Goal: Task Accomplishment & Management: Manage account settings

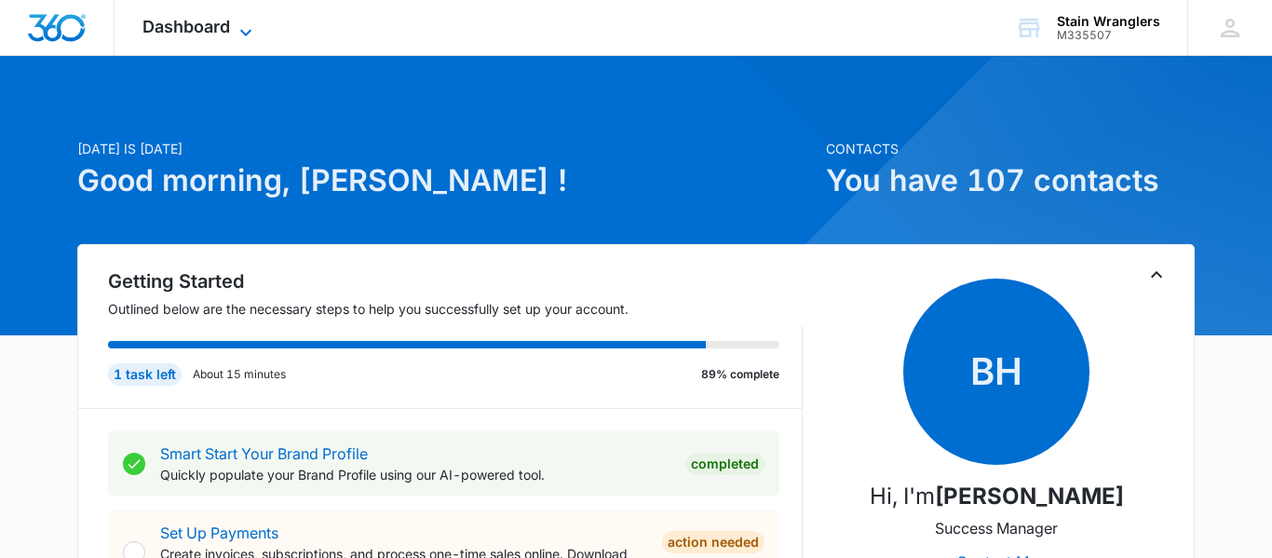
click at [195, 20] on span "Dashboard" at bounding box center [186, 27] width 88 height 20
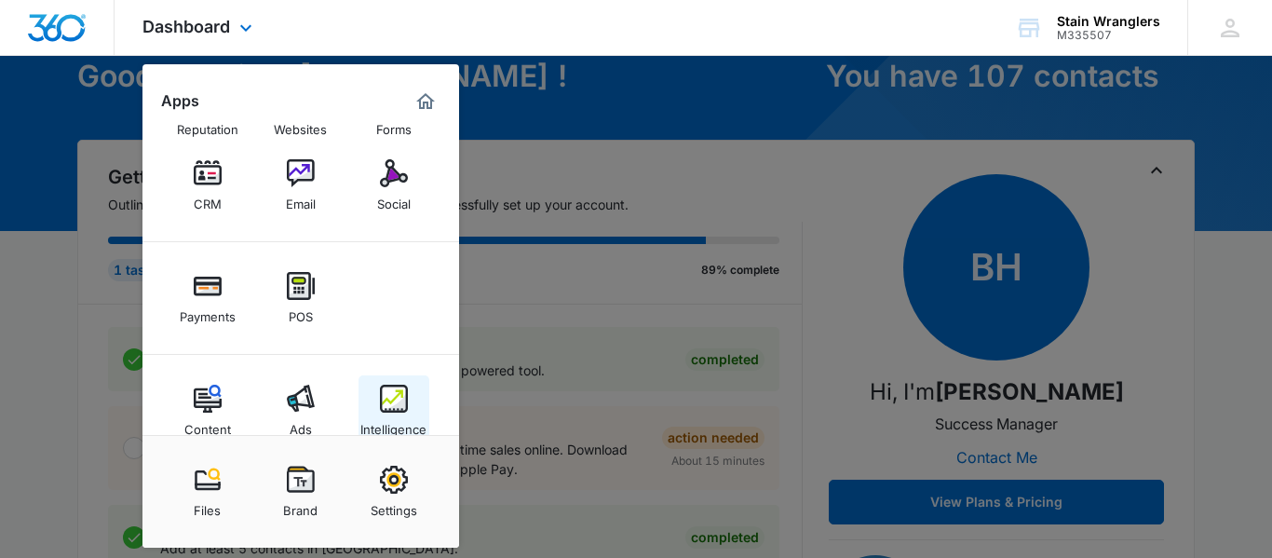
scroll to position [94, 0]
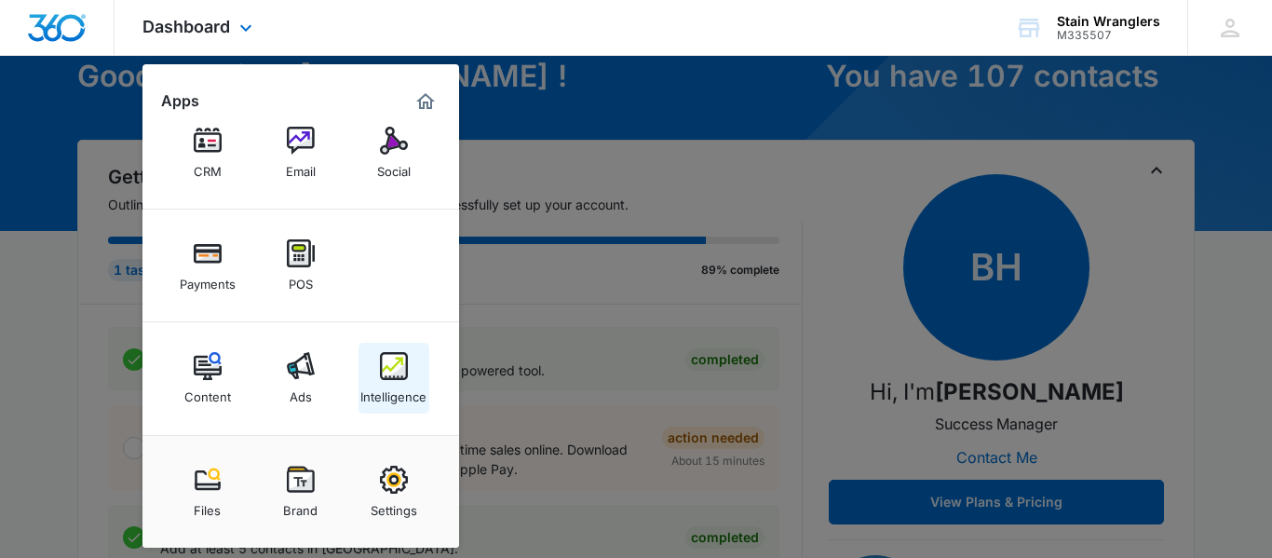
click at [390, 385] on div "Intelligence" at bounding box center [393, 392] width 66 height 24
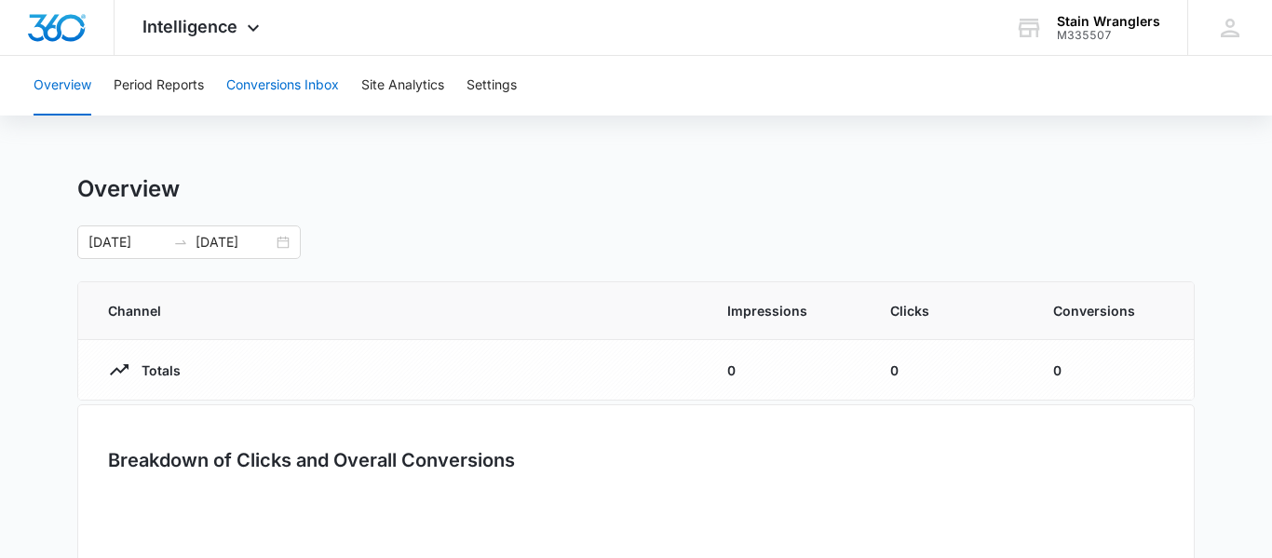
click at [296, 88] on button "Conversions Inbox" at bounding box center [282, 86] width 113 height 60
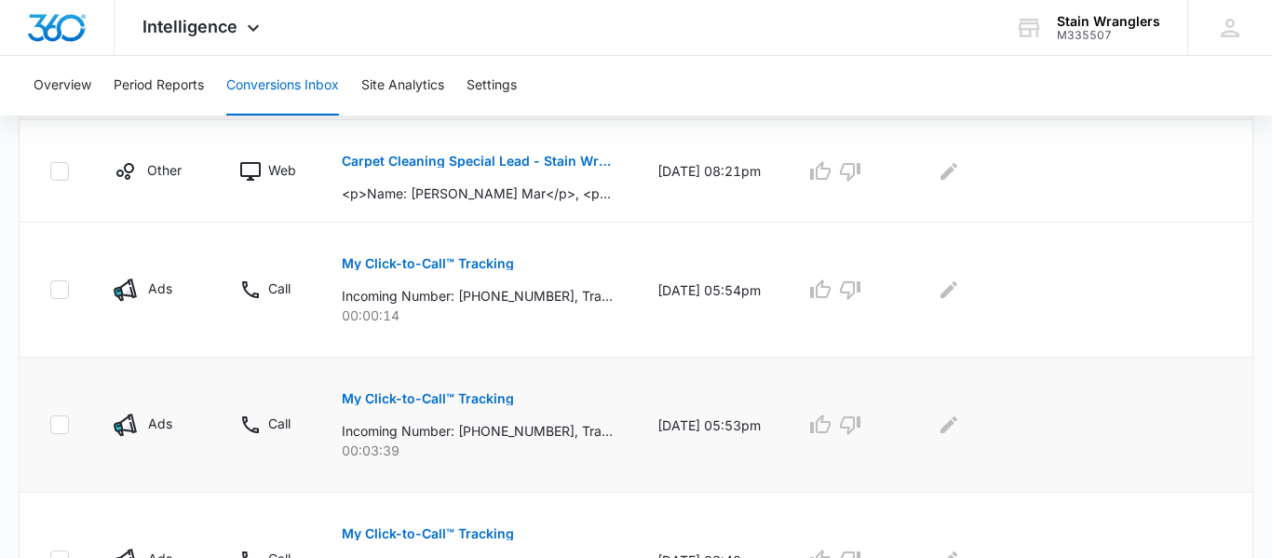
scroll to position [417, 0]
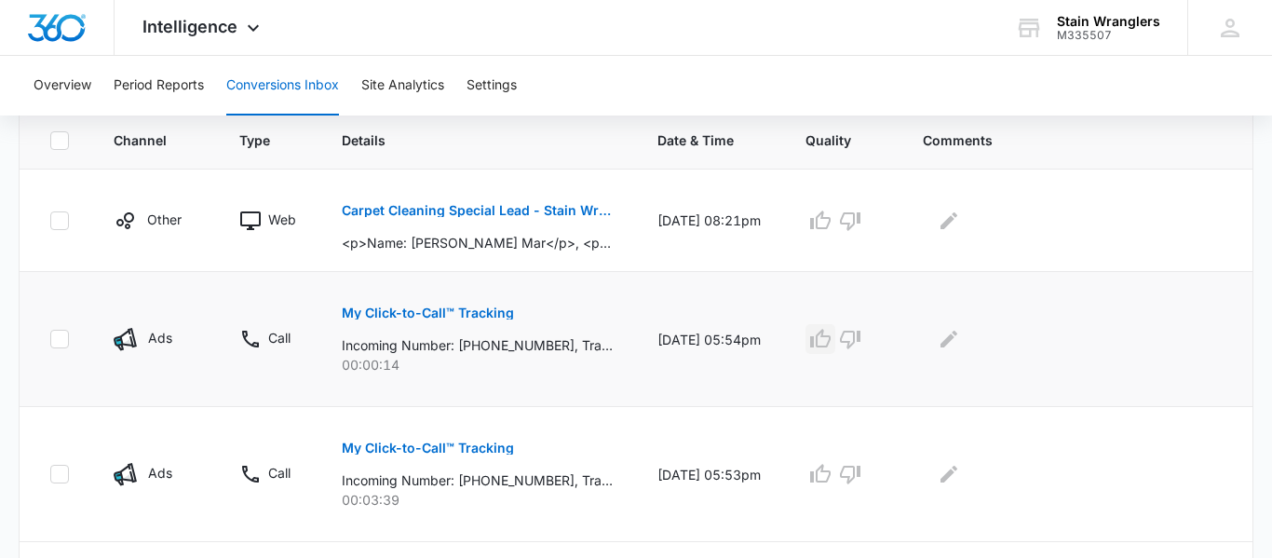
click at [832, 346] on icon "button" at bounding box center [820, 339] width 22 height 22
click at [831, 477] on icon "button" at bounding box center [820, 473] width 20 height 19
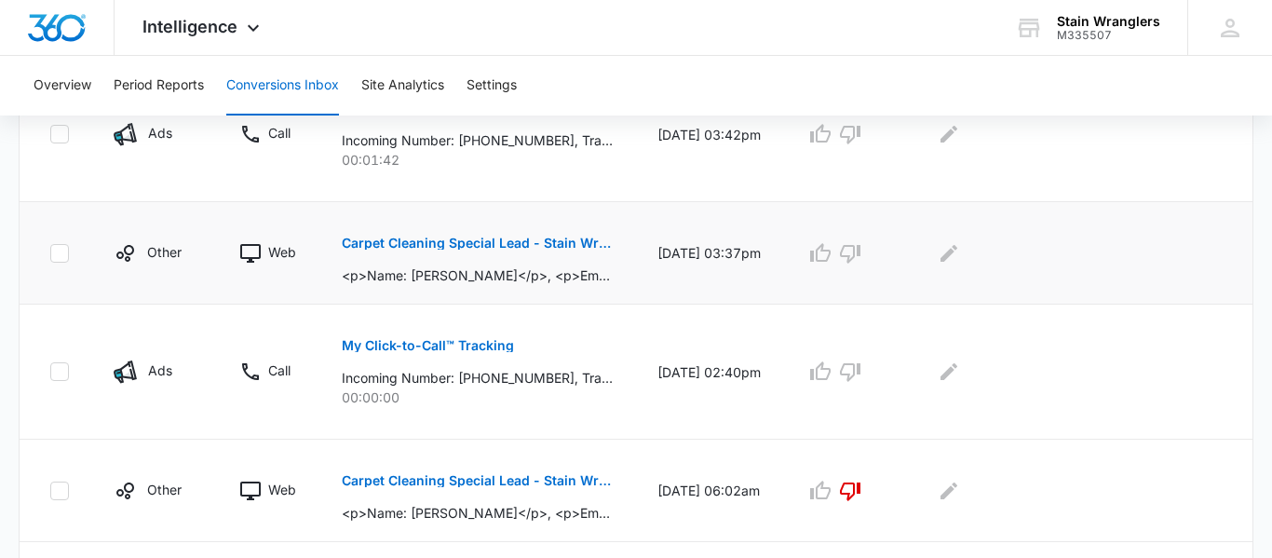
scroll to position [939, 0]
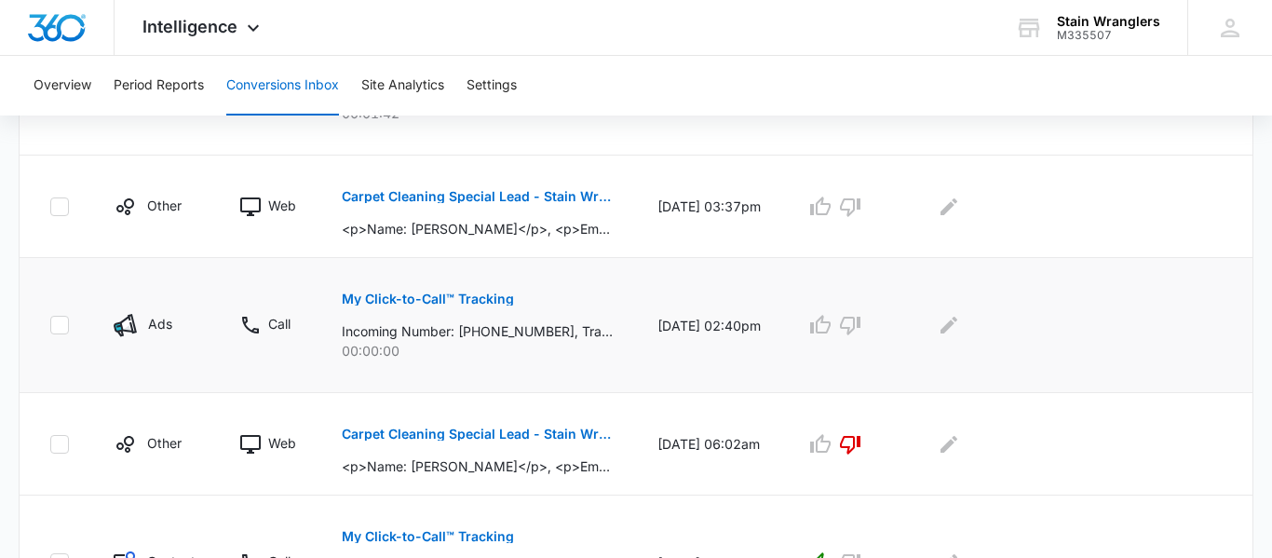
click at [262, 308] on td "Call" at bounding box center [268, 325] width 102 height 135
click at [352, 303] on p "My Click-to-Call™ Tracking" at bounding box center [428, 298] width 172 height 13
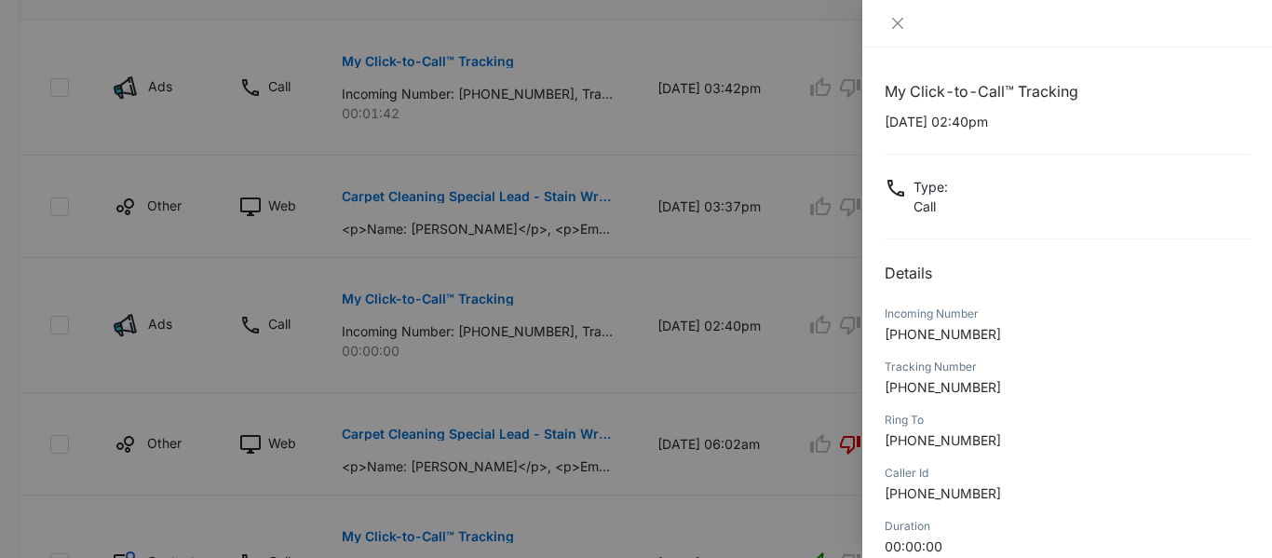
click at [476, 328] on div at bounding box center [636, 279] width 1272 height 558
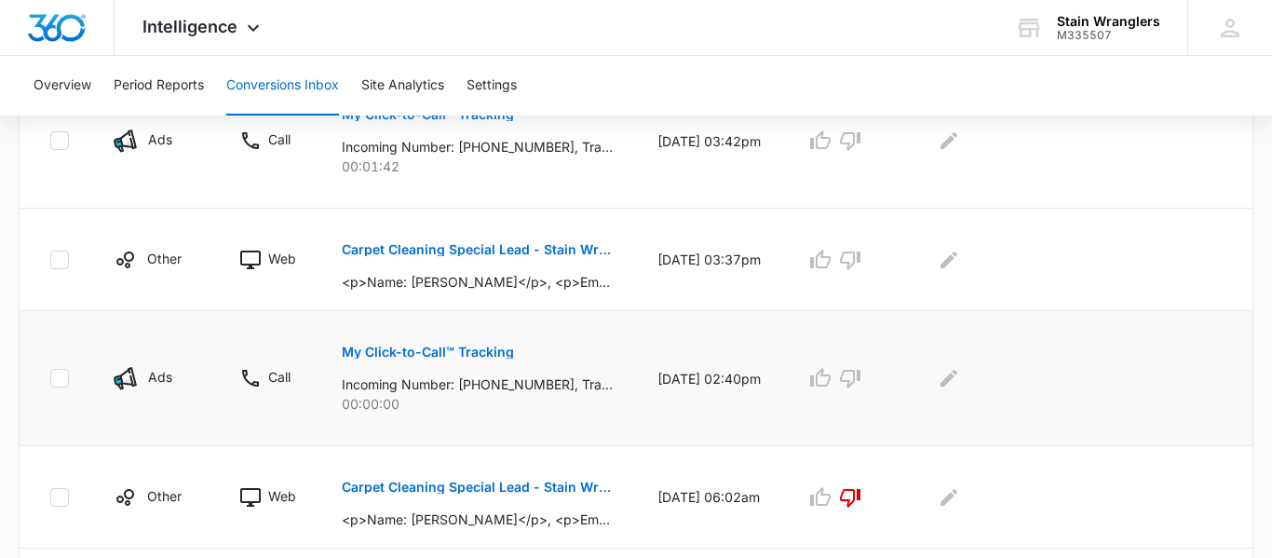
scroll to position [834, 0]
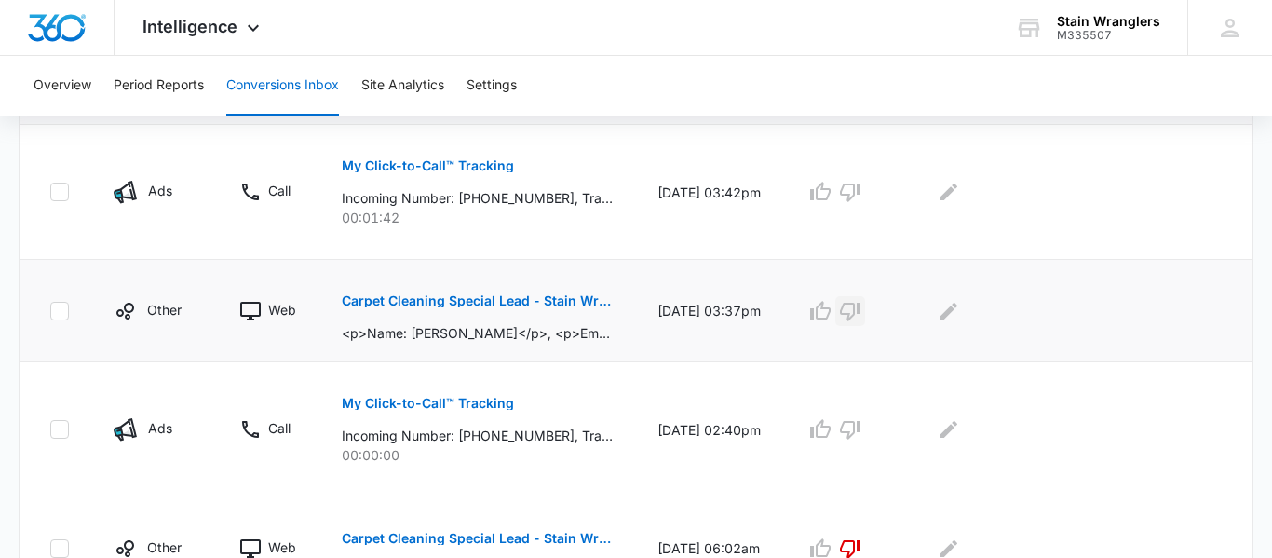
click at [861, 320] on icon "button" at bounding box center [850, 311] width 22 height 22
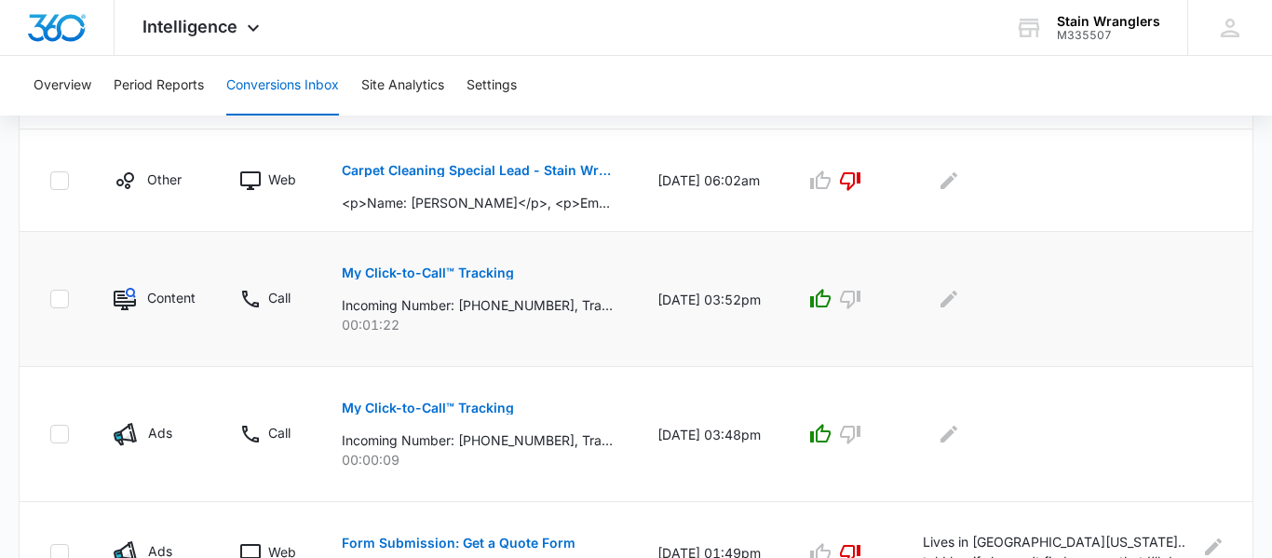
scroll to position [1307, 0]
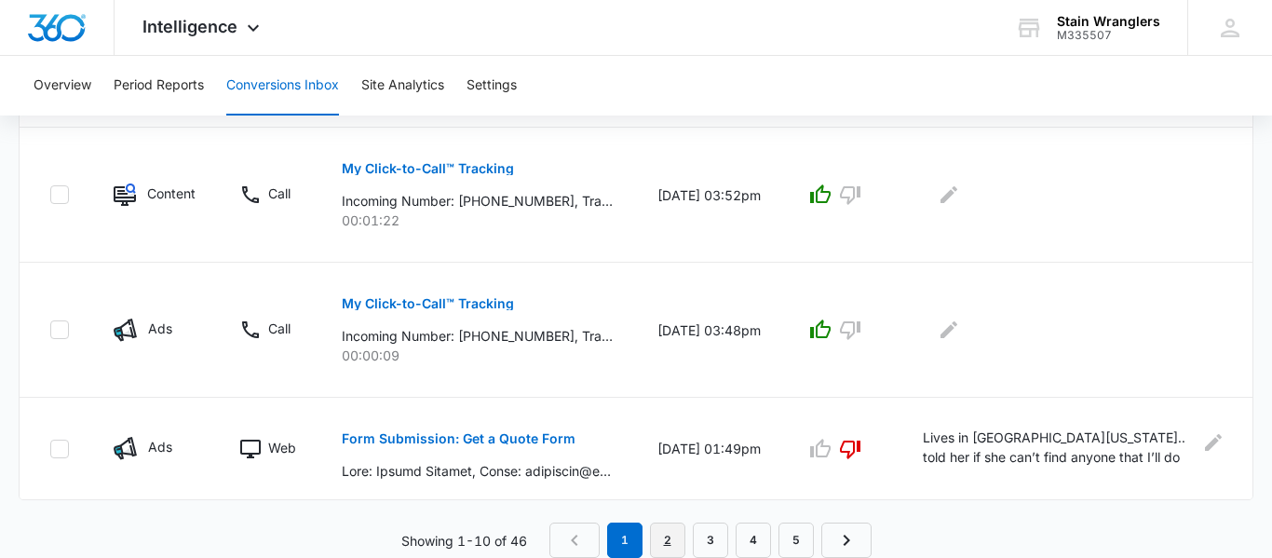
click at [668, 547] on link "2" at bounding box center [667, 539] width 35 height 35
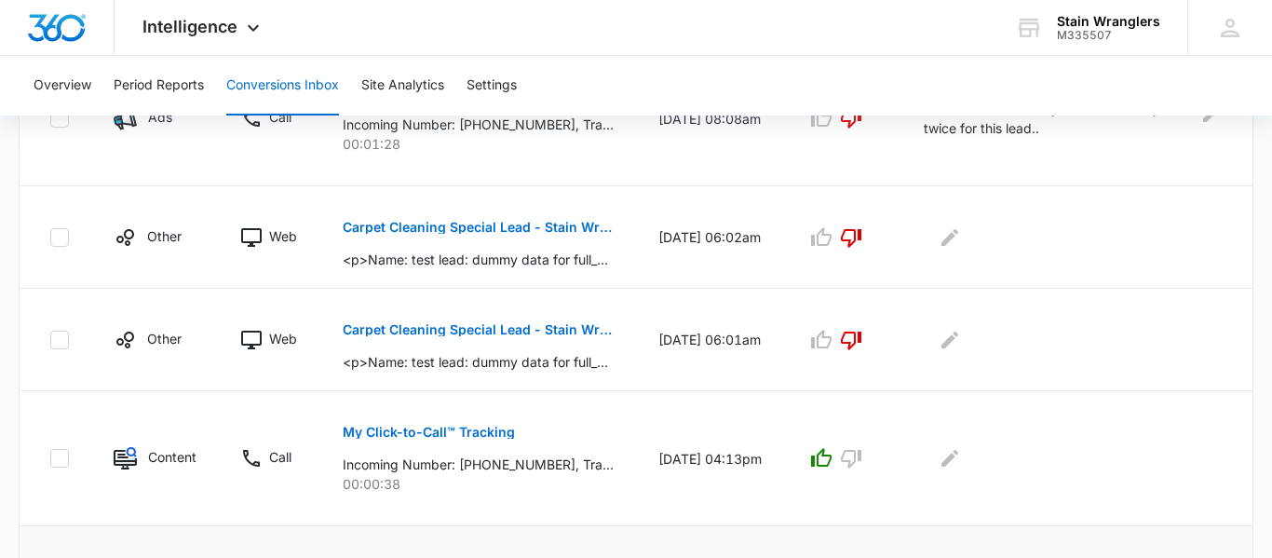
scroll to position [1339, 0]
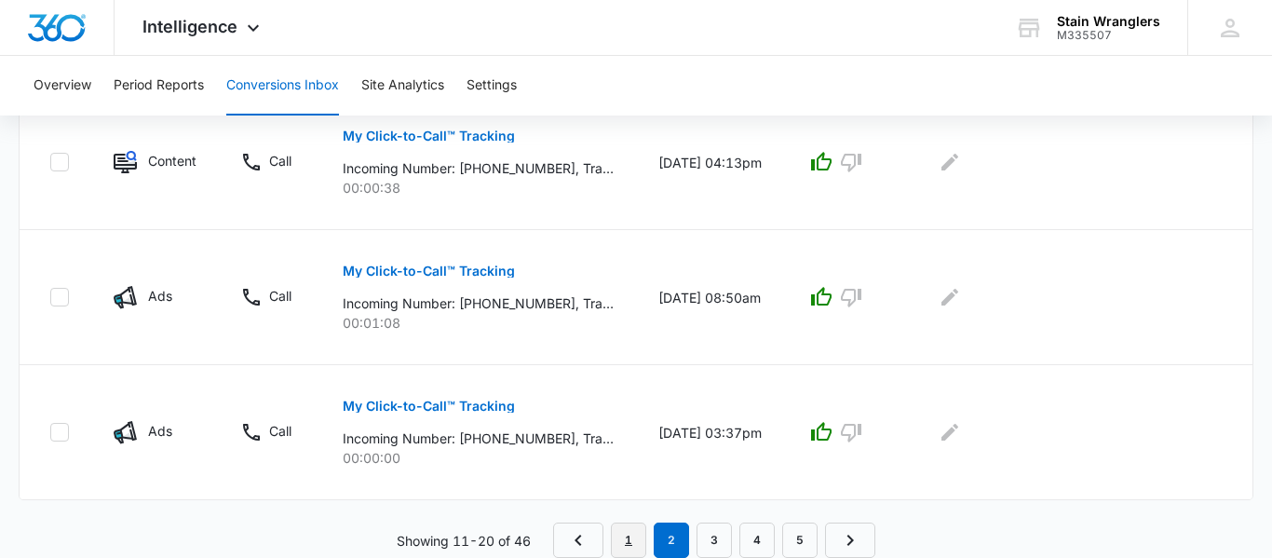
click at [644, 545] on link "1" at bounding box center [628, 539] width 35 height 35
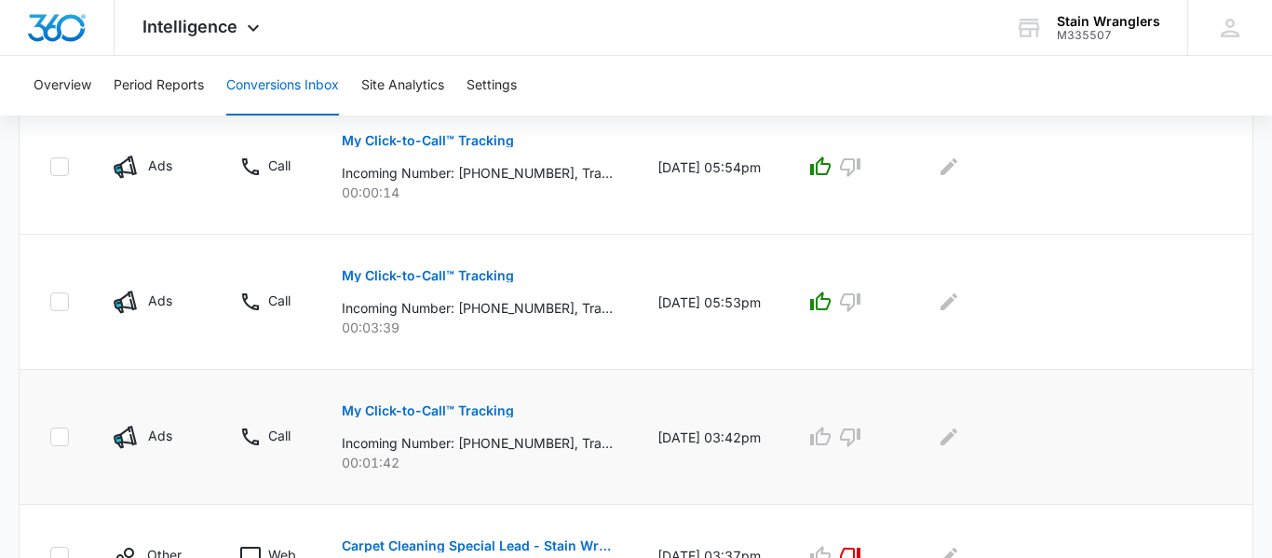
scroll to position [626, 0]
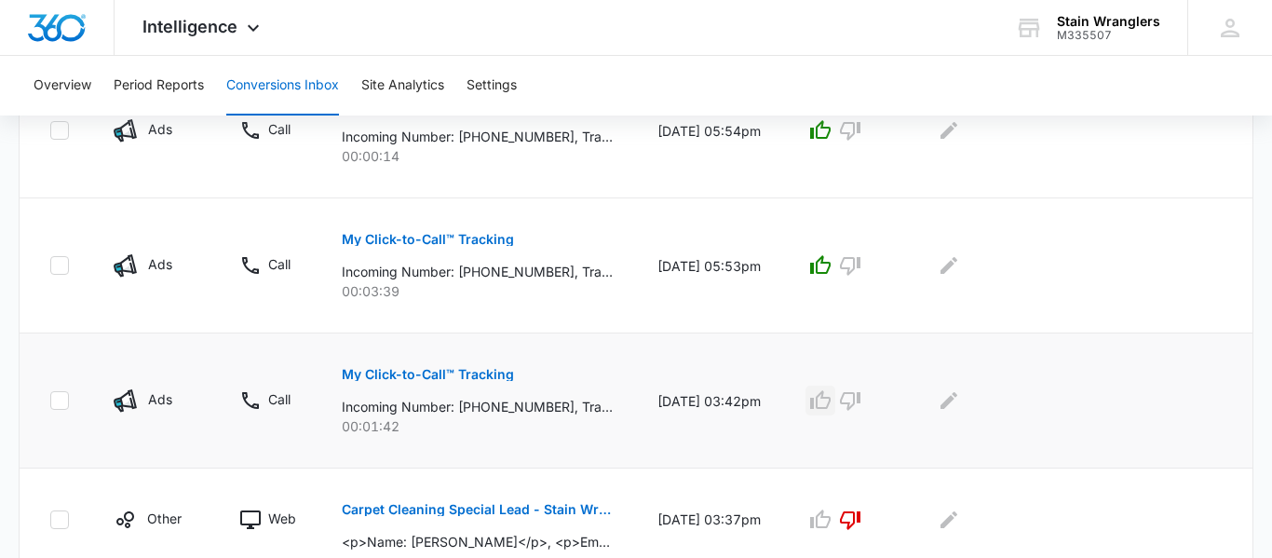
click at [832, 402] on icon "button" at bounding box center [820, 400] width 22 height 22
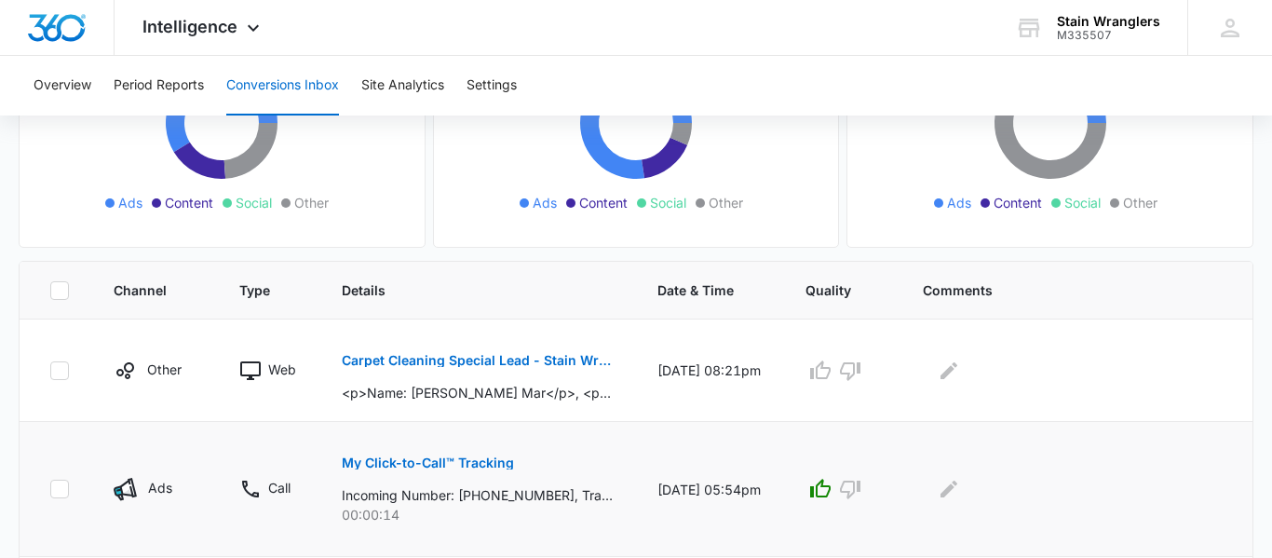
scroll to position [264, 0]
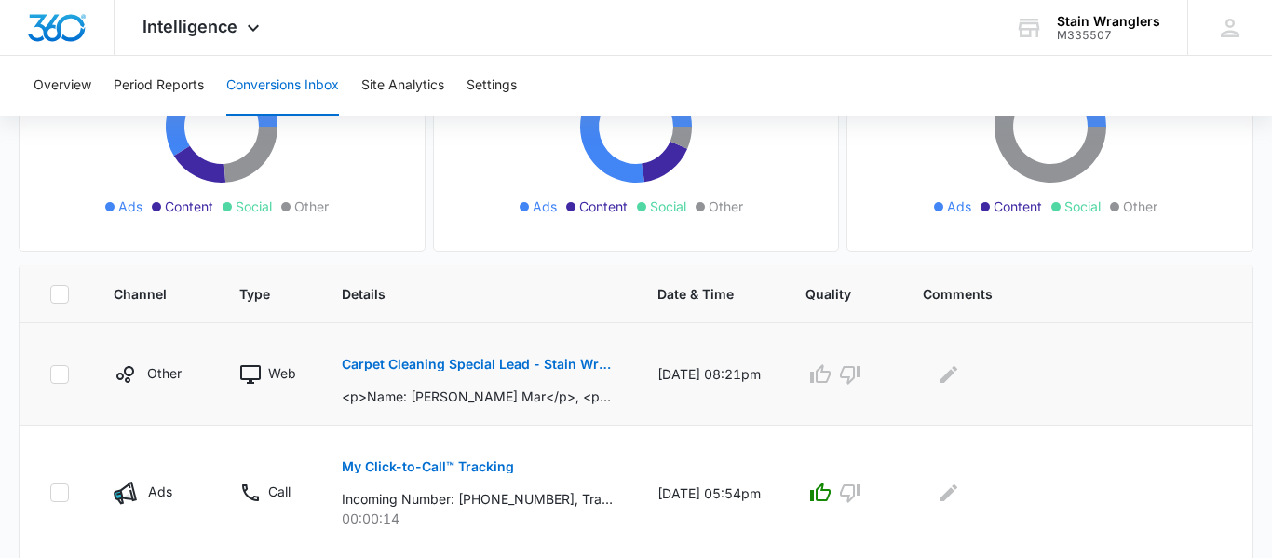
click at [538, 372] on button "Carpet Cleaning Special Lead - Stain Wranglers - Marketing 360" at bounding box center [477, 364] width 271 height 45
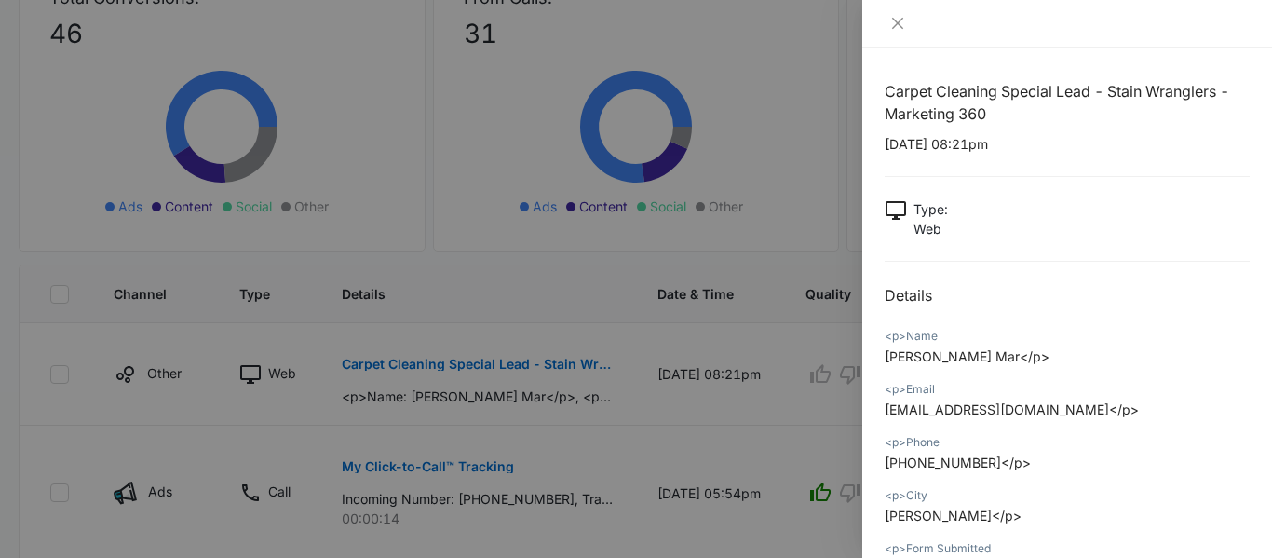
click at [639, 334] on div at bounding box center [636, 279] width 1272 height 558
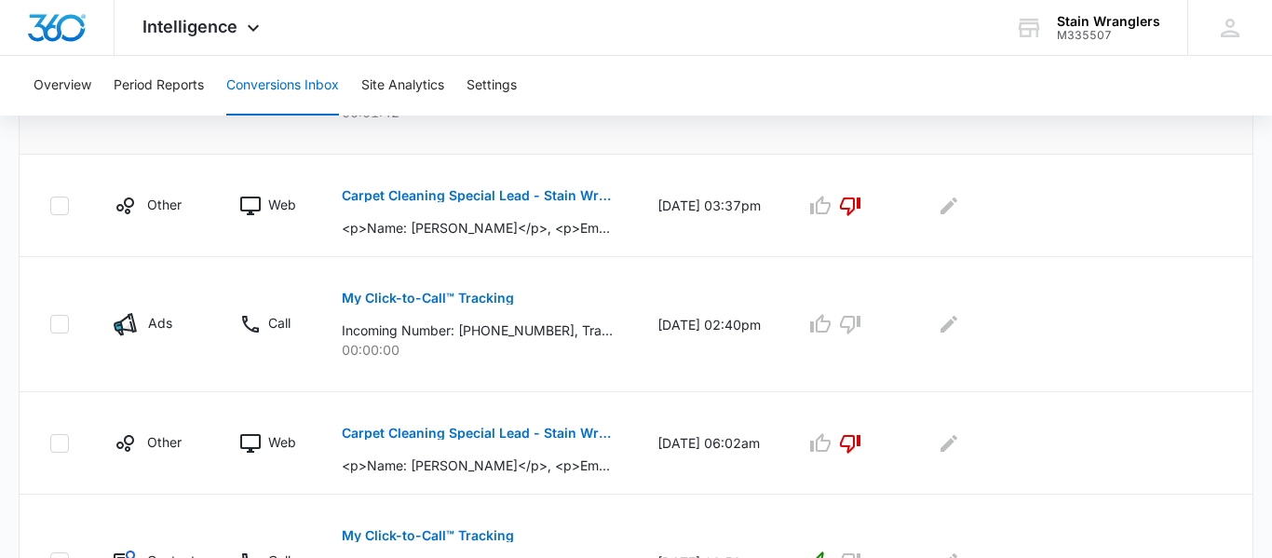
scroll to position [939, 0]
click at [861, 332] on icon "button" at bounding box center [850, 325] width 22 height 22
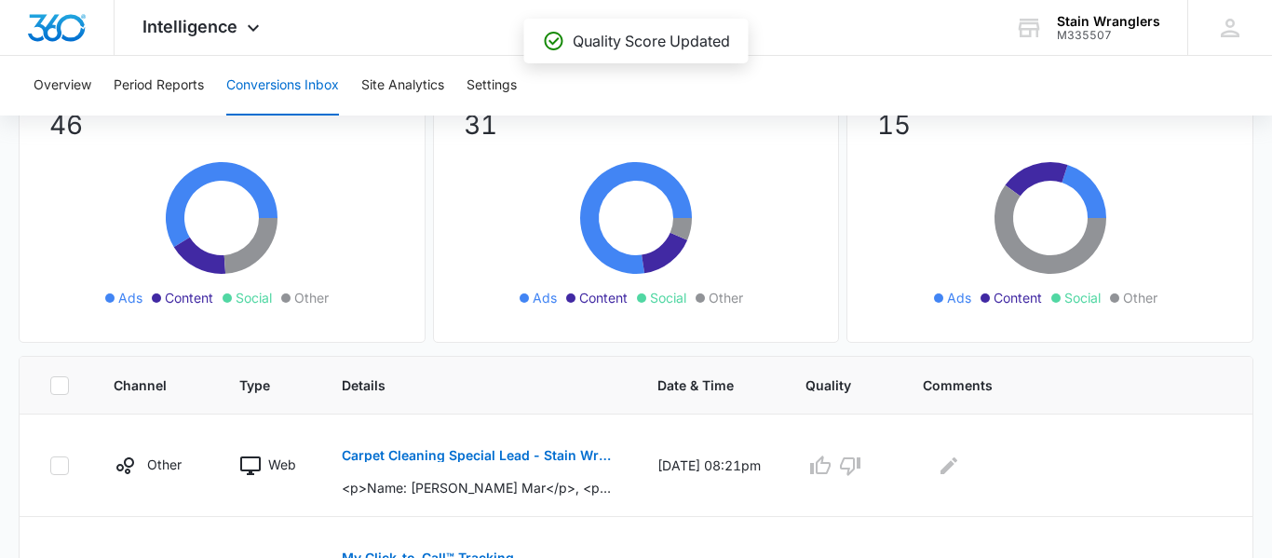
scroll to position [209, 0]
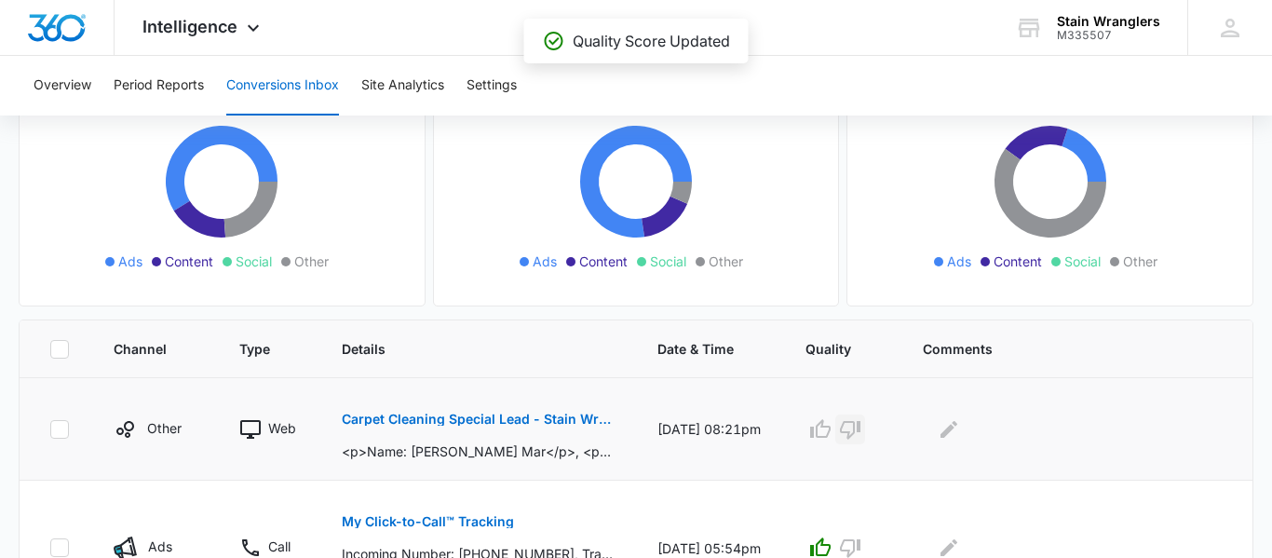
click at [860, 428] on icon "button" at bounding box center [850, 429] width 22 height 22
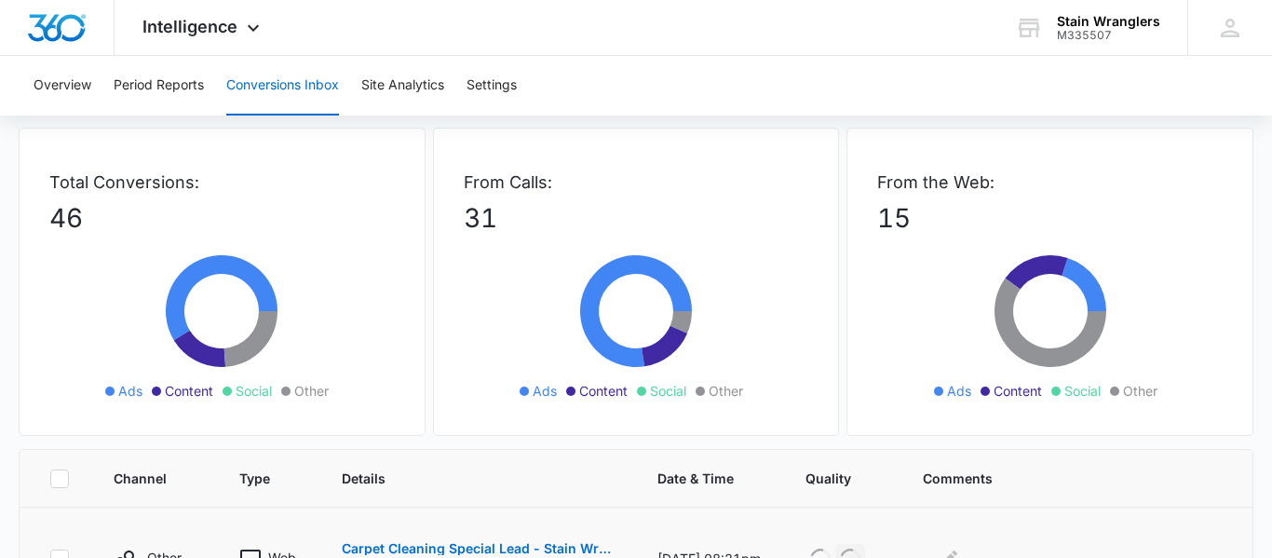
scroll to position [0, 0]
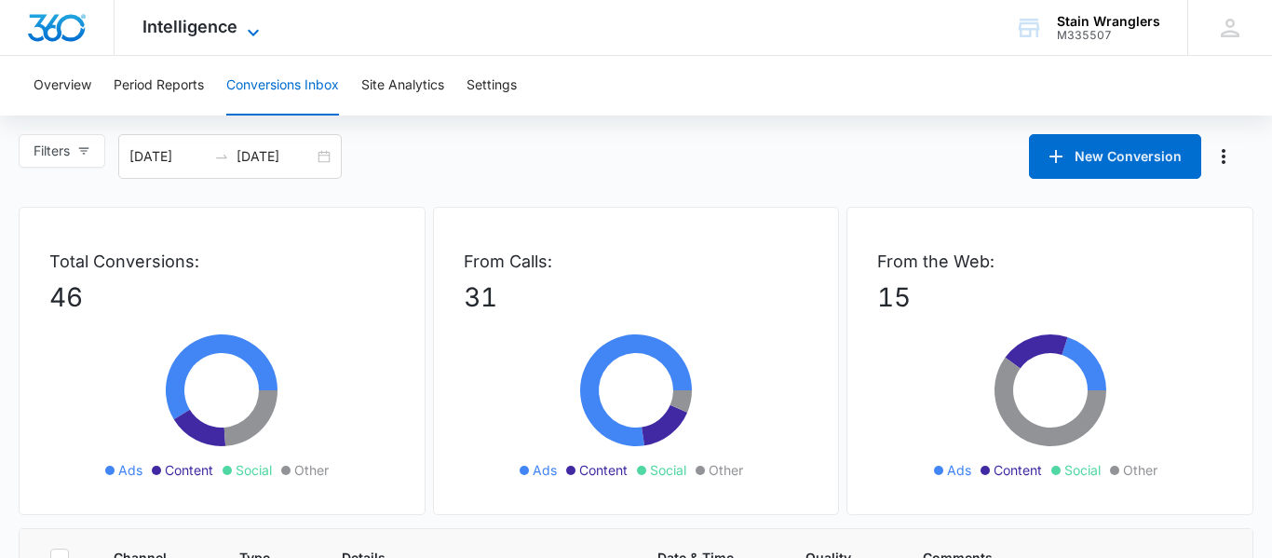
click at [202, 34] on span "Intelligence" at bounding box center [189, 27] width 95 height 20
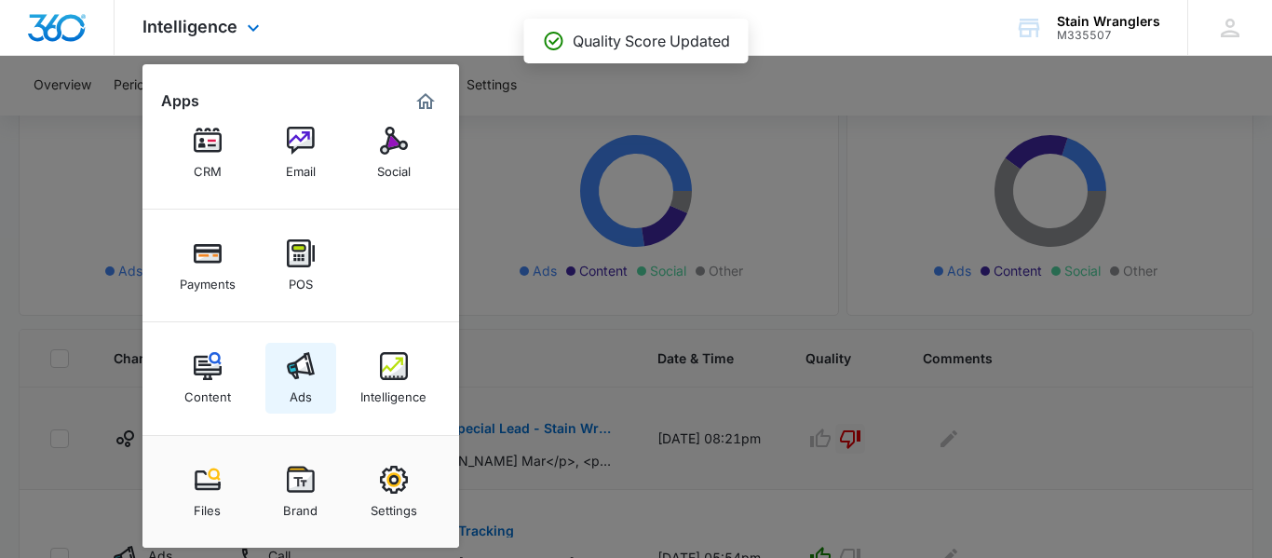
scroll to position [209, 0]
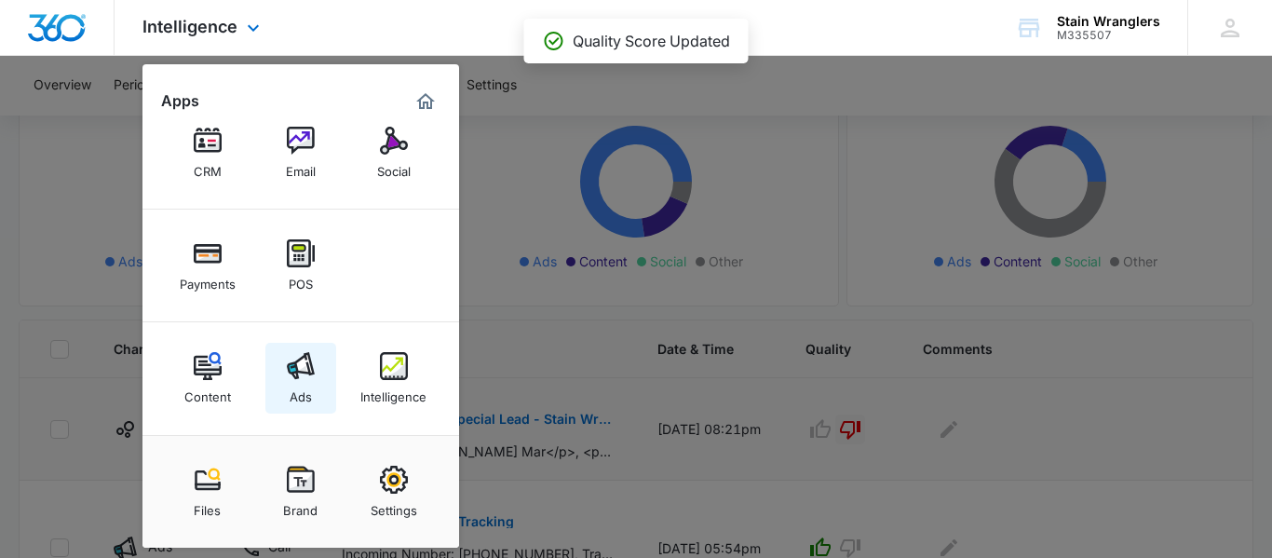
click at [304, 385] on div "Ads" at bounding box center [301, 392] width 22 height 24
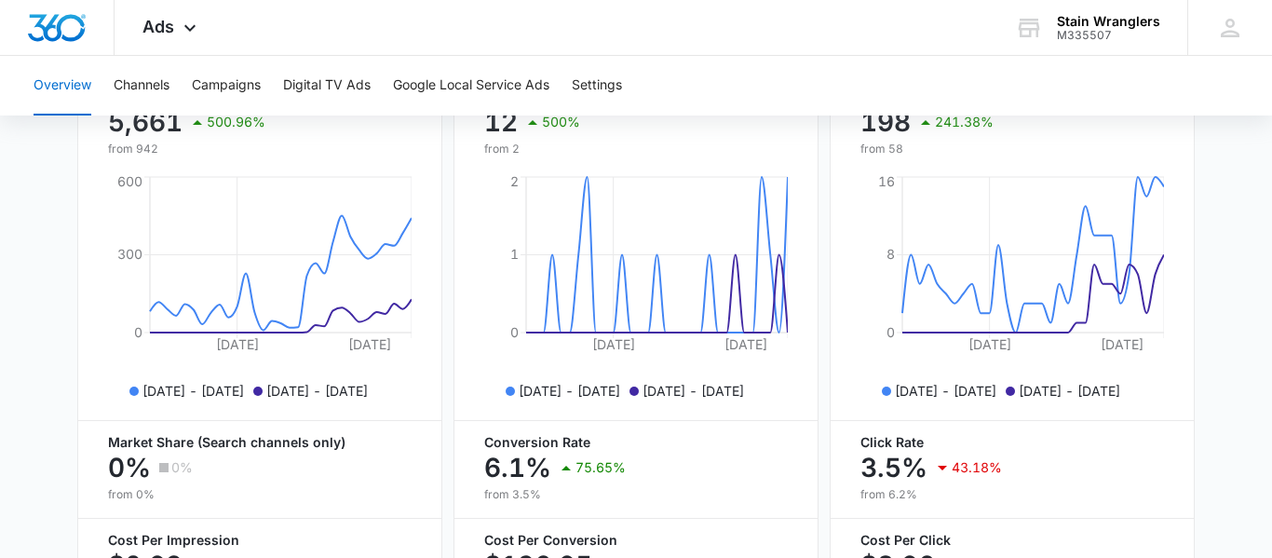
scroll to position [939, 0]
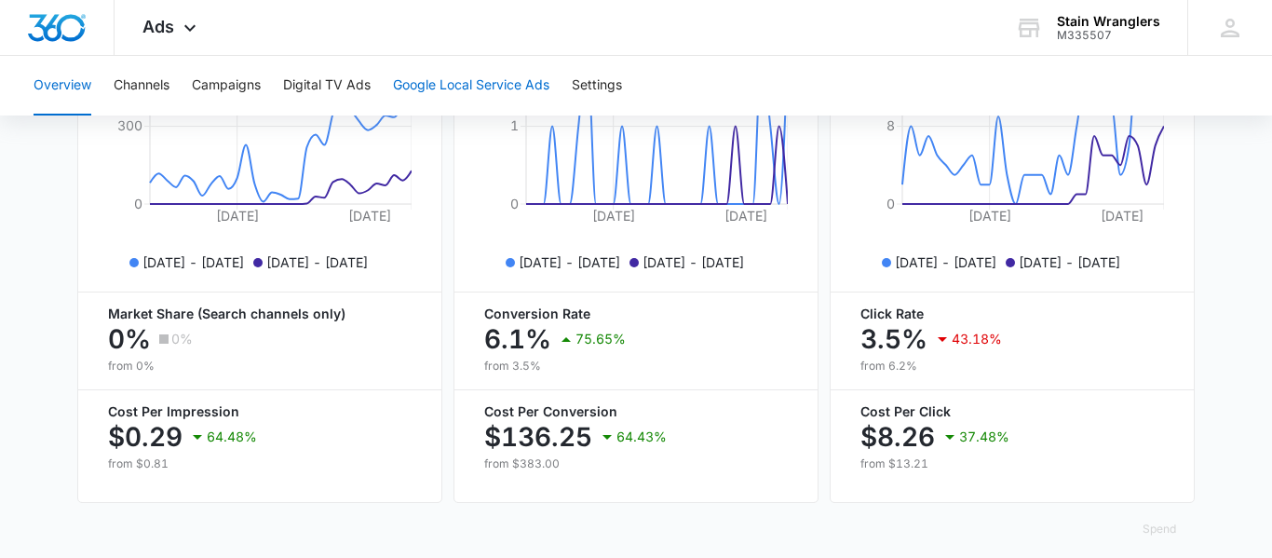
click at [510, 89] on button "Google Local Service Ads" at bounding box center [471, 86] width 156 height 60
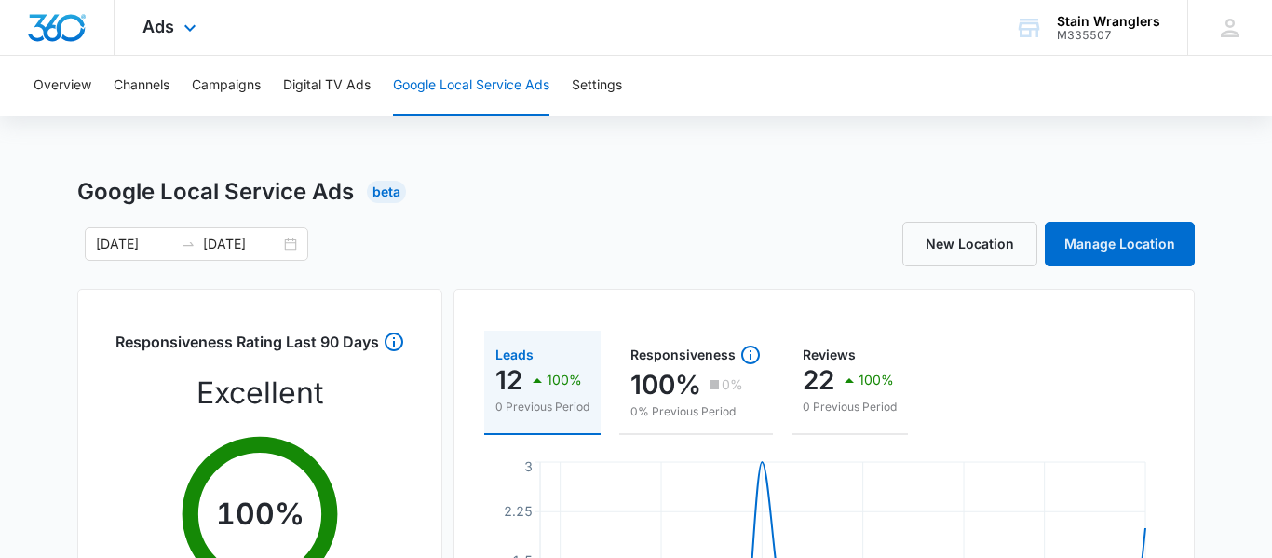
drag, startPoint x: 151, startPoint y: 40, endPoint x: 142, endPoint y: 46, distance: 10.9
click at [146, 45] on div "Ads Apps Reputation Websites Forms CRM Email Social Payments POS Content Ads In…" at bounding box center [172, 27] width 115 height 55
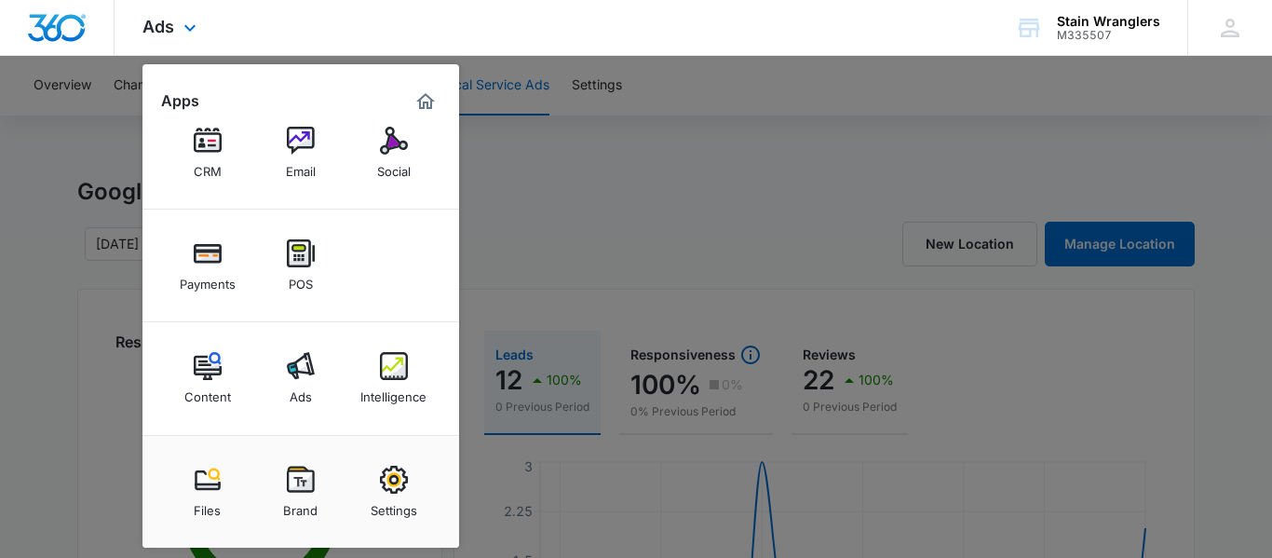
click at [353, 27] on div "Ads Apps Reputation Websites Forms CRM Email Social Payments POS Content Ads In…" at bounding box center [636, 28] width 1272 height 56
